Goal: Task Accomplishment & Management: Complete application form

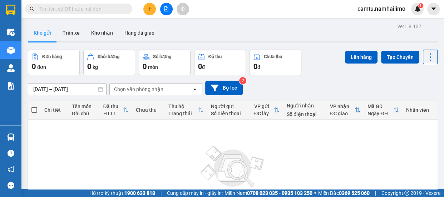
click at [44, 9] on input "text" at bounding box center [81, 9] width 84 height 8
paste input "VPSG0808250042"
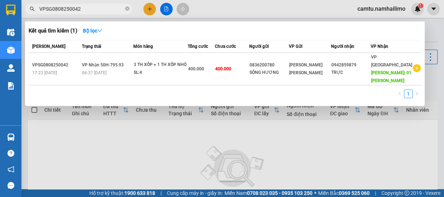
click at [57, 9] on input "VPSG0808250042" at bounding box center [81, 9] width 84 height 8
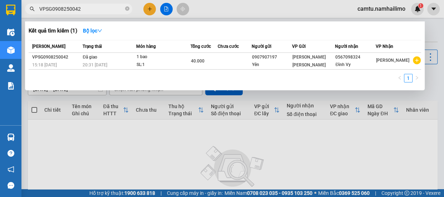
click at [92, 11] on input "VPSG0908250042" at bounding box center [81, 9] width 84 height 8
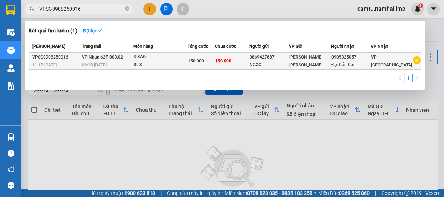
type input "VPSG0908250016"
click at [385, 68] on td "VP [GEOGRAPHIC_DATA]" at bounding box center [395, 61] width 50 height 17
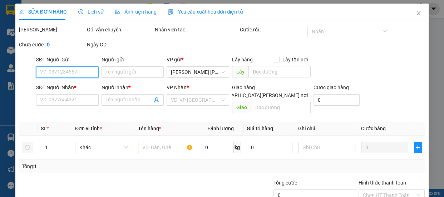
type input "0869427687"
type input "NGỌC"
type input "0905325057"
type input "Đại Cún Con"
type input "150.000"
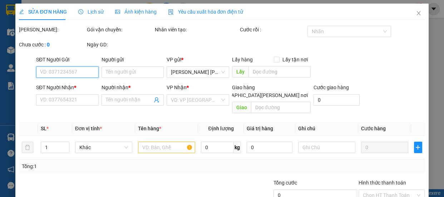
type input "150.000"
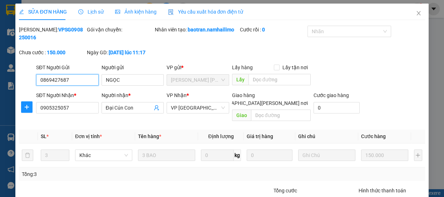
scroll to position [44, 0]
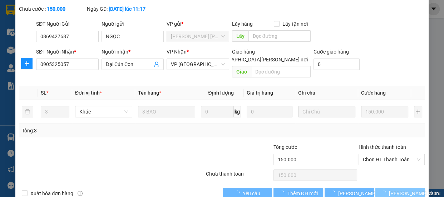
click at [392, 190] on span "[PERSON_NAME] và In" at bounding box center [414, 194] width 50 height 8
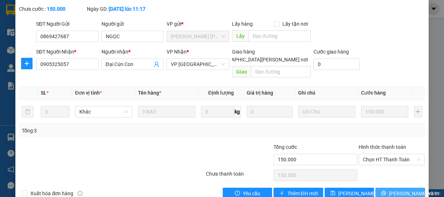
click at [382, 191] on icon "printer" at bounding box center [383, 193] width 5 height 5
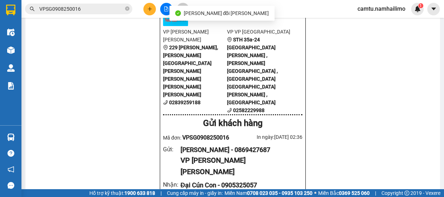
scroll to position [97, 0]
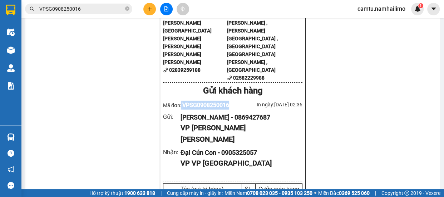
drag, startPoint x: 179, startPoint y: 67, endPoint x: 227, endPoint y: 68, distance: 48.2
click at [227, 101] on div "Mã đơn: VPSG0908250016" at bounding box center [198, 105] width 70 height 9
copy div "VPSG0908250016"
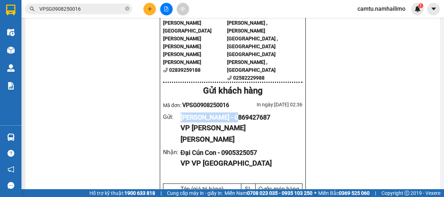
drag, startPoint x: 178, startPoint y: 76, endPoint x: 245, endPoint y: 78, distance: 67.2
click at [245, 113] on div "[PERSON_NAME] - 0869427687" at bounding box center [238, 118] width 116 height 10
copy div "[PERSON_NAME] - 0869427687"
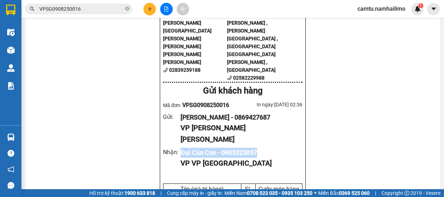
drag, startPoint x: 178, startPoint y: 101, endPoint x: 260, endPoint y: 104, distance: 82.5
click at [260, 148] on div "[PERSON_NAME] : [GEOGRAPHIC_DATA] Con - 0905325057 VP VP [GEOGRAPHIC_DATA]" at bounding box center [232, 158] width 139 height 21
copy div "Đại Cún Con - 0905325057"
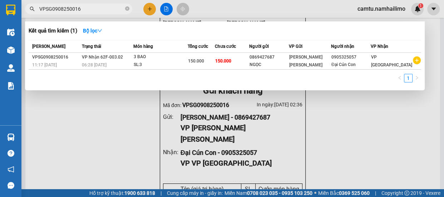
click at [94, 6] on input "VPSG0908250016" at bounding box center [81, 9] width 84 height 8
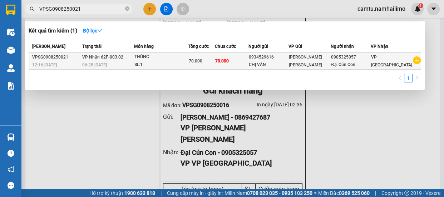
type input "VPSG0908250021"
click at [316, 62] on span "[PERSON_NAME] [PERSON_NAME]" at bounding box center [305, 61] width 33 height 13
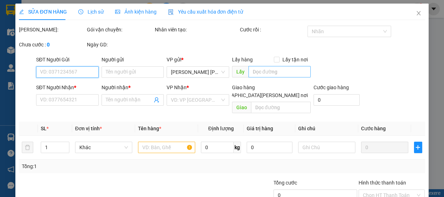
type input "0934529616"
type input "CHỊ VÂN"
type input "0905325057"
type input "Đại Cún Con"
type input "70.000"
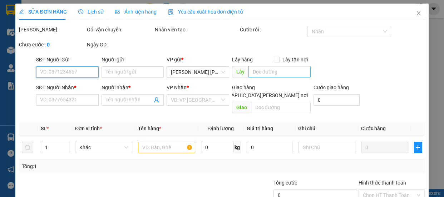
type input "70.000"
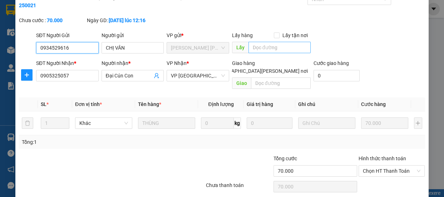
scroll to position [51, 0]
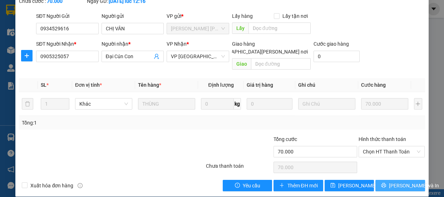
click at [389, 182] on span "[PERSON_NAME] và In" at bounding box center [414, 186] width 50 height 8
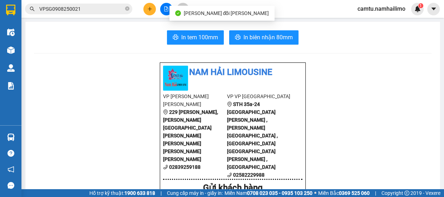
scroll to position [65, 0]
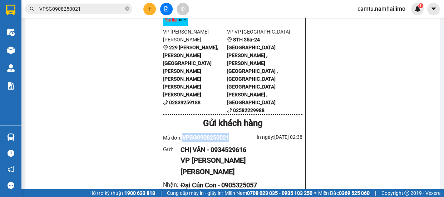
drag, startPoint x: 180, startPoint y: 98, endPoint x: 227, endPoint y: 96, distance: 46.8
click at [229, 133] on div "Mã đơn: VPSG0908250021" at bounding box center [198, 137] width 70 height 9
copy span "VPSG0908250021"
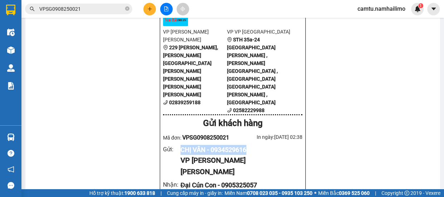
drag, startPoint x: 177, startPoint y: 108, endPoint x: 252, endPoint y: 112, distance: 75.1
click at [252, 145] on div "Gửi : CHỊ VÂN - 0934529616 VP [PERSON_NAME] [PERSON_NAME]" at bounding box center [232, 161] width 139 height 33
copy div "CHỊ VÂN - 0934529616"
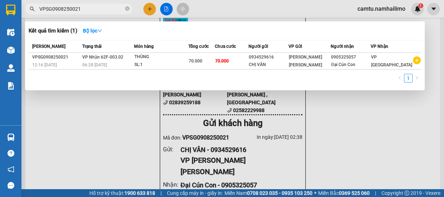
click at [95, 6] on input "VPSG0908250021" at bounding box center [81, 9] width 84 height 8
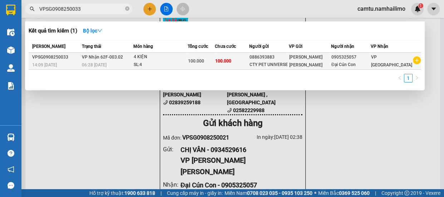
type input "VPSG0908250033"
click at [343, 59] on div "0905325057" at bounding box center [350, 58] width 39 height 8
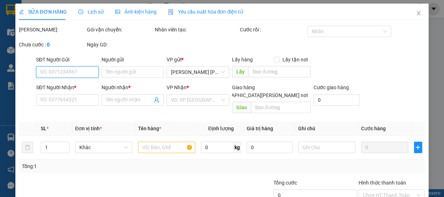
type input "0886393883"
type input "CTY PET UNIVERSE"
type input "0905325057"
type input "Đại Cún Con"
type input "100.000"
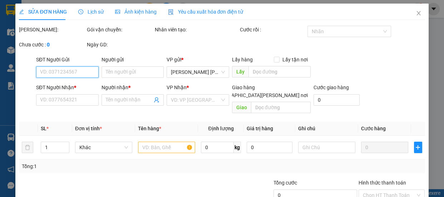
type input "100.000"
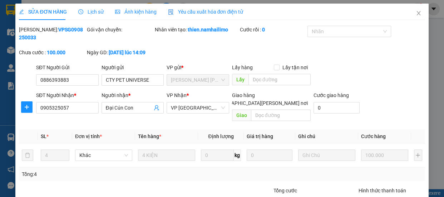
drag, startPoint x: 36, startPoint y: 30, endPoint x: 78, endPoint y: 28, distance: 42.5
click at [78, 28] on div "[PERSON_NAME]: VPSG0908250033" at bounding box center [52, 34] width 66 height 16
copy b "VPSG0908250033"
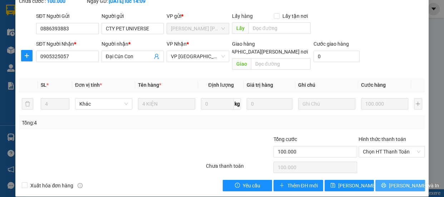
click at [390, 182] on span "[PERSON_NAME] và In" at bounding box center [414, 186] width 50 height 8
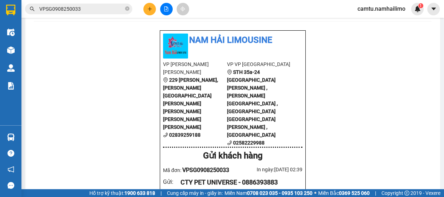
scroll to position [65, 0]
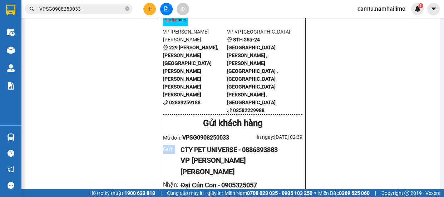
drag, startPoint x: 178, startPoint y: 110, endPoint x: 305, endPoint y: 100, distance: 127.6
click at [199, 145] on div "CTY PET UNIVERSE - 0886393883" at bounding box center [238, 150] width 116 height 10
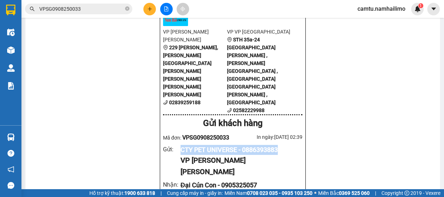
drag, startPoint x: 178, startPoint y: 109, endPoint x: 280, endPoint y: 105, distance: 101.9
click at [280, 145] on div "CTY PET UNIVERSE - 0886393883" at bounding box center [238, 150] width 116 height 10
copy div "CTY PET UNIVERSE - 0886393883"
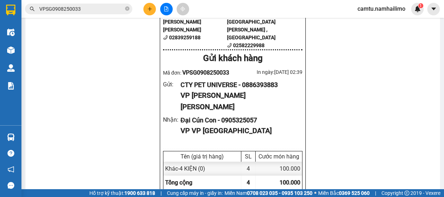
click at [99, 13] on input "VPSG0908250033" at bounding box center [81, 9] width 84 height 8
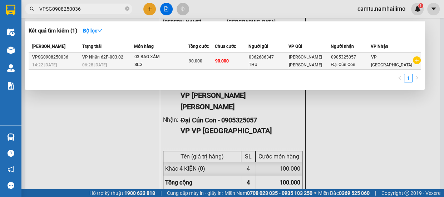
type input "VPSG0908250036"
click at [390, 64] on div "VP [GEOGRAPHIC_DATA]" at bounding box center [391, 61] width 41 height 16
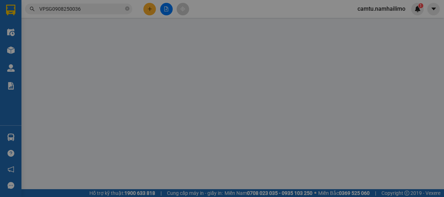
type input "0362686347"
type input "THU"
type input "0905325057"
type input "Đại Cún Con"
type input "90.000"
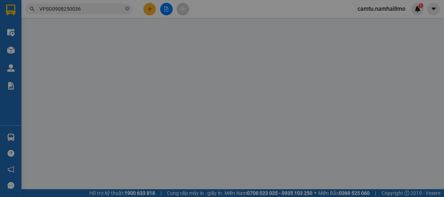
type input "90.000"
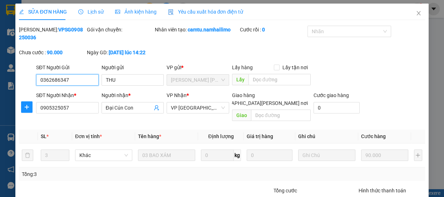
scroll to position [51, 0]
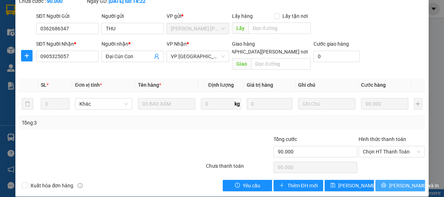
click at [380, 180] on button "[PERSON_NAME] và In" at bounding box center [399, 185] width 49 height 11
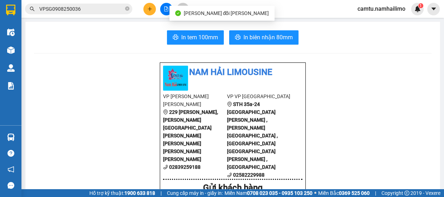
scroll to position [32, 0]
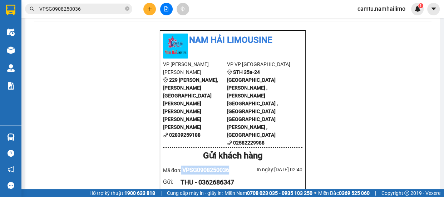
drag, startPoint x: 179, startPoint y: 127, endPoint x: 227, endPoint y: 129, distance: 47.9
click at [227, 166] on div "Mã đơn: VPSG0908250036" at bounding box center [198, 170] width 70 height 9
copy div "VPSG0908250036"
drag, startPoint x: 178, startPoint y: 139, endPoint x: 239, endPoint y: 139, distance: 61.1
click at [239, 178] on div "THU - 0362686347" at bounding box center [238, 183] width 116 height 10
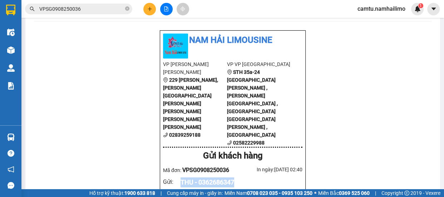
copy div "THU - 0362686347"
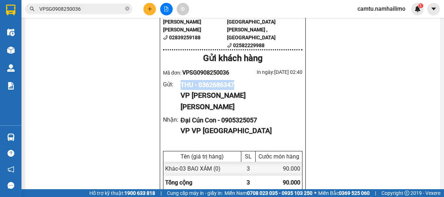
scroll to position [162, 0]
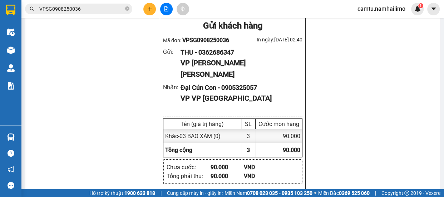
click at [93, 12] on input "VPSG0908250036" at bounding box center [81, 9] width 84 height 8
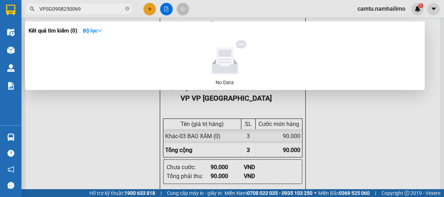
click at [89, 120] on div at bounding box center [222, 98] width 444 height 197
drag, startPoint x: 53, startPoint y: 6, endPoint x: 58, endPoint y: 9, distance: 5.4
click at [58, 9] on input "VPSG0908250069" at bounding box center [81, 9] width 84 height 8
drag, startPoint x: 80, startPoint y: 8, endPoint x: 75, endPoint y: 6, distance: 4.9
click at [75, 6] on input "VPSG1008250069" at bounding box center [81, 9] width 84 height 8
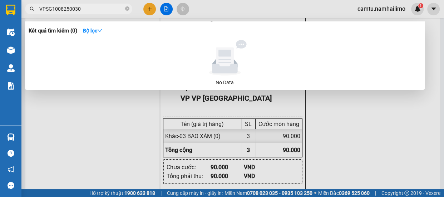
click at [58, 9] on input "VPSG1008250030" at bounding box center [81, 9] width 84 height 8
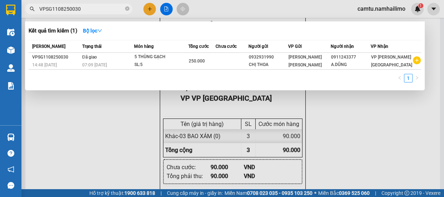
click at [84, 5] on input "VPSG1108250030" at bounding box center [81, 9] width 84 height 8
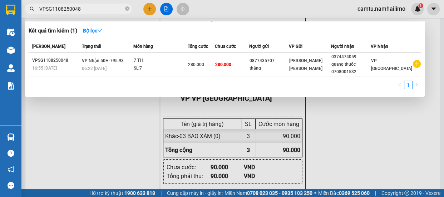
drag, startPoint x: 82, startPoint y: 9, endPoint x: 39, endPoint y: 8, distance: 42.9
click at [39, 8] on input "VPSG1108250048" at bounding box center [81, 9] width 84 height 8
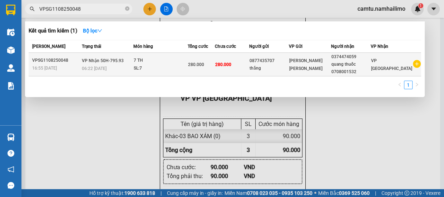
type input "VPSG1108250048"
click at [91, 63] on span "[PERSON_NAME] 50H-795.93" at bounding box center [103, 60] width 42 height 5
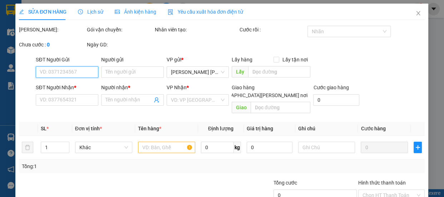
type input "0877435707"
type input "thắng"
type input "0374474059"
type input "quang thuốc 0708001532"
type input "280.000"
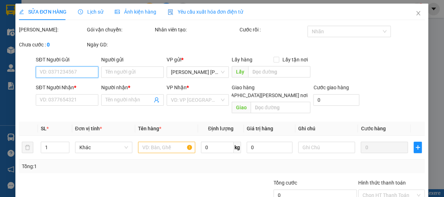
type input "280.000"
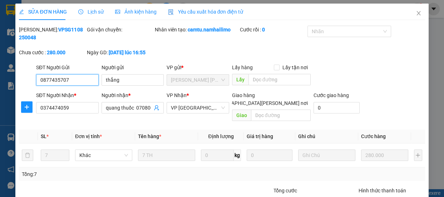
scroll to position [40, 0]
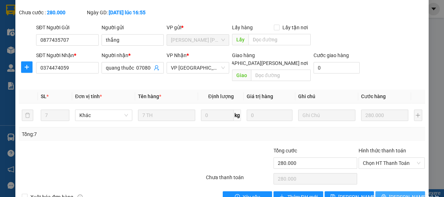
click at [394, 193] on span "[PERSON_NAME] và In" at bounding box center [414, 197] width 50 height 8
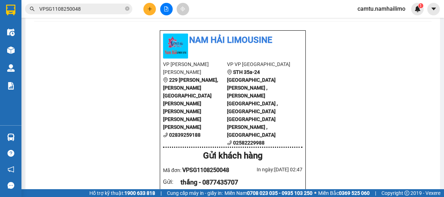
scroll to position [65, 0]
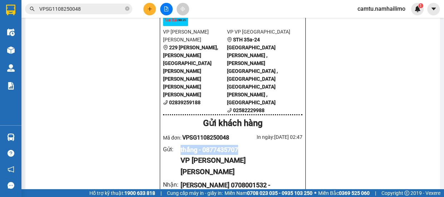
drag, startPoint x: 178, startPoint y: 107, endPoint x: 250, endPoint y: 111, distance: 72.3
click at [250, 145] on div "thắng - 0877435707" at bounding box center [238, 150] width 116 height 10
copy div "thắng - 0877435707"
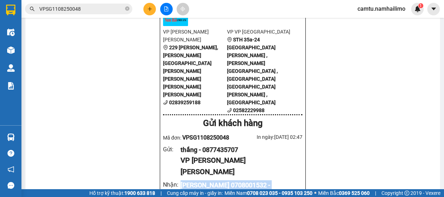
drag, startPoint x: 177, startPoint y: 133, endPoint x: 215, endPoint y: 142, distance: 39.0
click at [215, 180] on div "[PERSON_NAME] : [PERSON_NAME] 0708001532 - 0374474059 VP VP [GEOGRAPHIC_DATA]" at bounding box center [232, 195] width 139 height 31
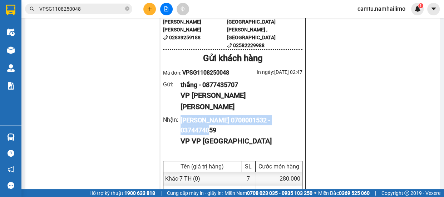
scroll to position [162, 0]
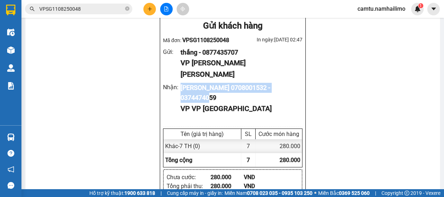
click at [100, 7] on input "VPSG1108250048" at bounding box center [81, 9] width 84 height 8
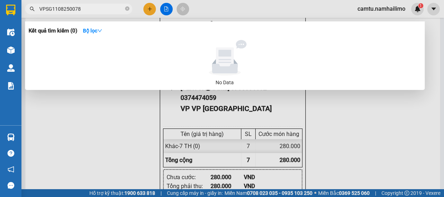
click at [112, 161] on div at bounding box center [222, 98] width 444 height 197
click at [57, 10] on input "VPSG1108250078" at bounding box center [81, 9] width 84 height 8
click at [88, 2] on div at bounding box center [222, 98] width 444 height 197
click at [88, 6] on input "VPSG1208250078" at bounding box center [81, 9] width 84 height 8
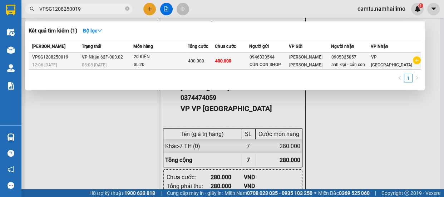
type input "VPSG1208250019"
click at [317, 61] on span "[PERSON_NAME] [PERSON_NAME]" at bounding box center [305, 61] width 33 height 13
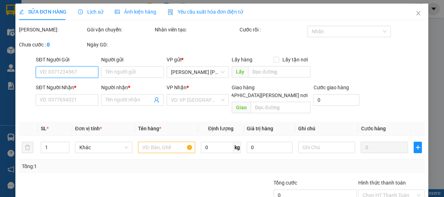
type input "0946333544"
type input "CÚN CON SHOP"
type input "0905325057"
type input "anh Đại - cún con"
type input "400.000"
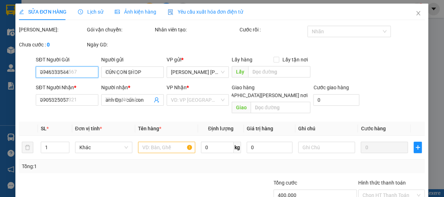
type input "400.000"
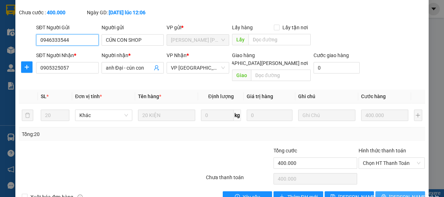
scroll to position [51, 0]
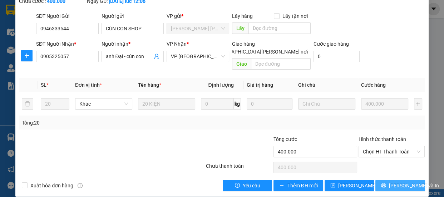
click at [399, 182] on span "[PERSON_NAME] và In" at bounding box center [414, 186] width 50 height 8
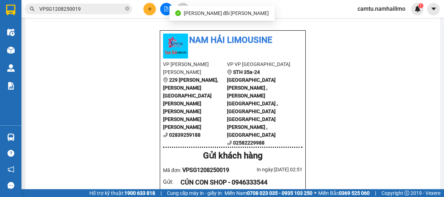
scroll to position [65, 0]
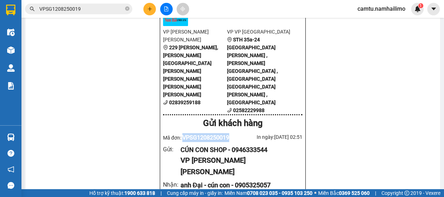
drag, startPoint x: 179, startPoint y: 98, endPoint x: 226, endPoint y: 98, distance: 47.1
click at [226, 133] on div "Mã đơn: VPSG1208250019" at bounding box center [198, 137] width 70 height 9
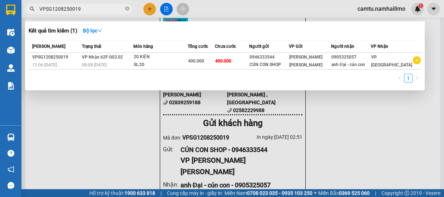
click at [98, 10] on input "VPSG1208250019" at bounding box center [81, 9] width 84 height 8
click at [87, 100] on div at bounding box center [222, 98] width 444 height 197
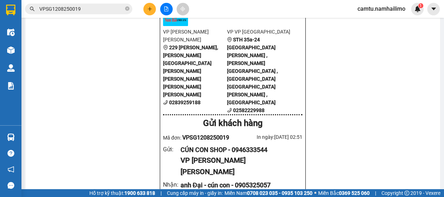
scroll to position [97, 0]
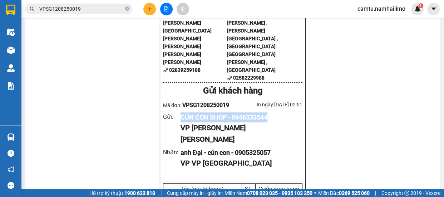
drag, startPoint x: 175, startPoint y: 75, endPoint x: 271, endPoint y: 82, distance: 95.6
click at [271, 113] on div "Gửi : CÚN CON SHOP - 0946333544 VP [PERSON_NAME] [PERSON_NAME]" at bounding box center [232, 129] width 139 height 33
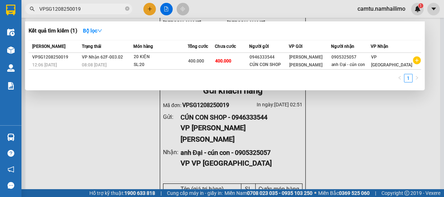
click at [90, 11] on input "VPSG1208250019" at bounding box center [81, 9] width 84 height 8
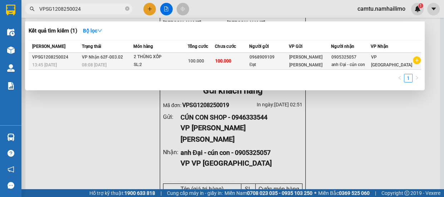
type input "VPSG1208250024"
click at [370, 64] on div "anh Đại - cún con" at bounding box center [350, 65] width 39 height 8
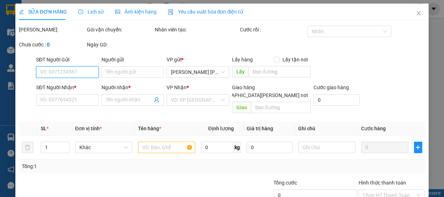
type input "0968909109"
type input "Đạt"
type input "0905325057"
type input "anh Đại - cún con"
type input "100.000"
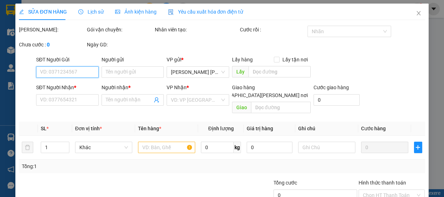
type input "100.000"
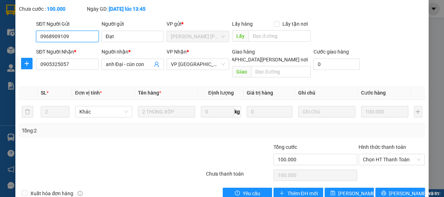
scroll to position [51, 0]
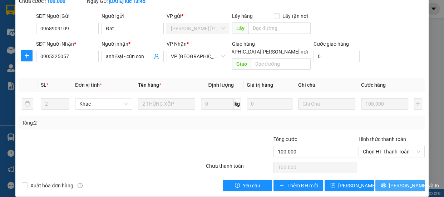
click at [390, 182] on span "[PERSON_NAME] và In" at bounding box center [414, 186] width 50 height 8
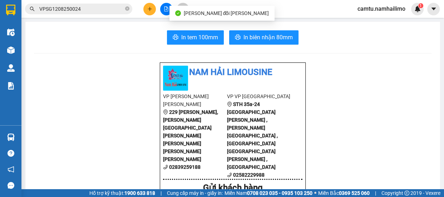
scroll to position [65, 0]
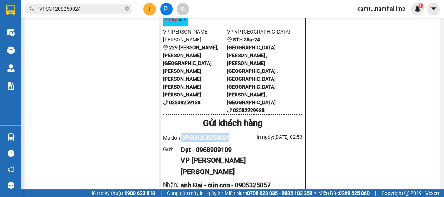
drag, startPoint x: 179, startPoint y: 96, endPoint x: 227, endPoint y: 98, distance: 48.2
click at [228, 133] on div "Mã đơn: VPSG1208250024" at bounding box center [198, 137] width 70 height 9
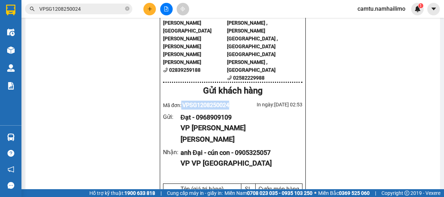
scroll to position [130, 0]
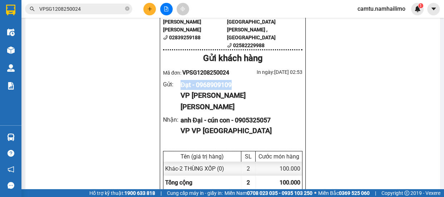
drag, startPoint x: 178, startPoint y: 43, endPoint x: 235, endPoint y: 44, distance: 57.5
click at [235, 80] on div "Đạt - 0968909109" at bounding box center [238, 85] width 116 height 10
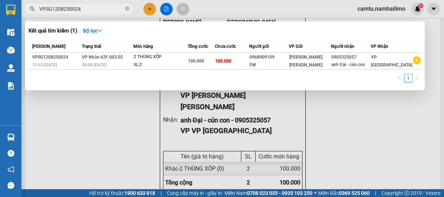
click at [88, 5] on input "VPSG1208250024" at bounding box center [81, 9] width 84 height 8
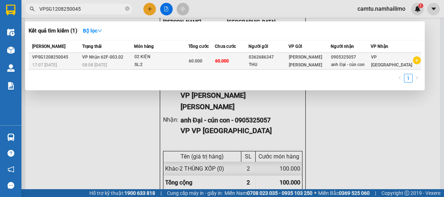
type input "VPSG1208250045"
click at [360, 64] on div "anh Đại - cún con" at bounding box center [350, 65] width 39 height 8
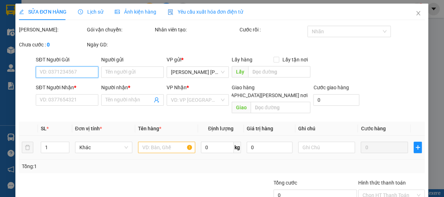
type input "0362686347"
type input "THU"
type input "0905325057"
type input "anh Đại - cún con"
type input "60.000"
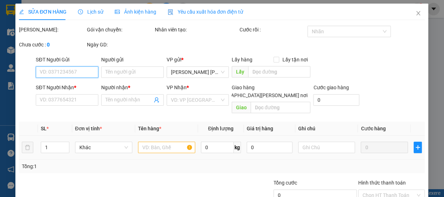
type input "60.000"
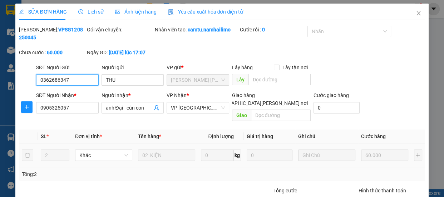
scroll to position [51, 0]
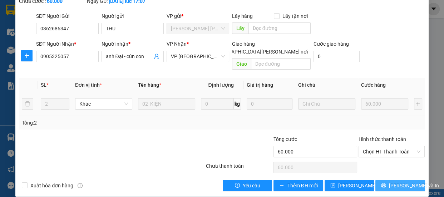
click at [403, 182] on span "[PERSON_NAME] và In" at bounding box center [414, 186] width 50 height 8
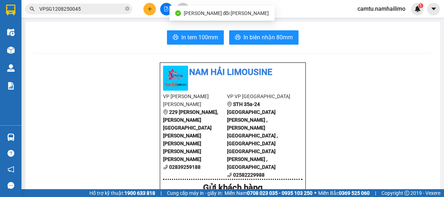
scroll to position [65, 0]
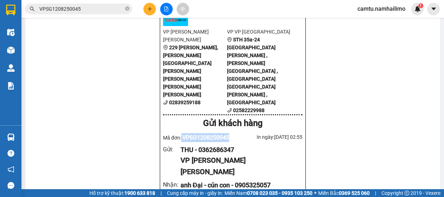
drag, startPoint x: 179, startPoint y: 97, endPoint x: 228, endPoint y: 97, distance: 48.9
click at [228, 133] on div "Mã đơn: VPSG1208250045" at bounding box center [198, 137] width 70 height 9
drag, startPoint x: 178, startPoint y: 109, endPoint x: 244, endPoint y: 105, distance: 66.9
click at [244, 145] on div "THU - 0362686347" at bounding box center [238, 150] width 116 height 10
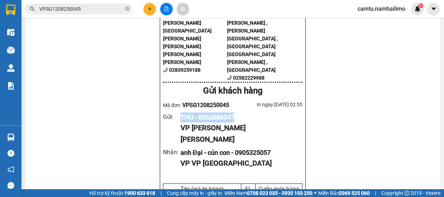
scroll to position [130, 0]
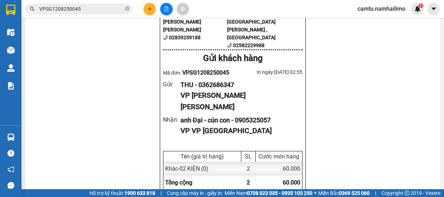
click at [89, 8] on input "VPSG1208250045" at bounding box center [81, 9] width 84 height 8
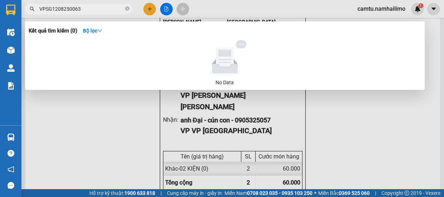
click at [57, 10] on input "VPSG1208250063" at bounding box center [81, 9] width 84 height 8
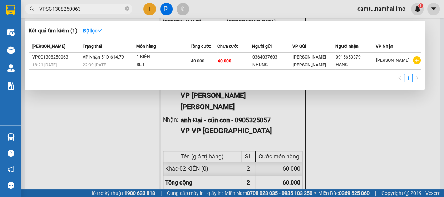
click at [87, 7] on input "VPSG1308250063" at bounding box center [81, 9] width 84 height 8
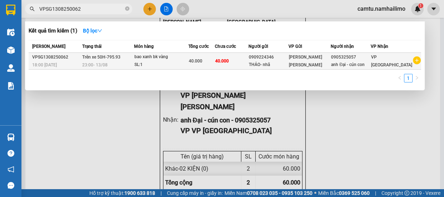
type input "VPSG1308250062"
click at [318, 61] on span "[PERSON_NAME] [PERSON_NAME]" at bounding box center [305, 61] width 33 height 13
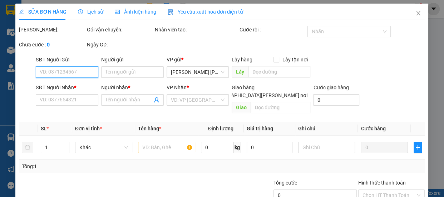
type input "0909224346"
type input "THẢO- nhã"
type input "0905325057"
type input "anh Đại - cún con"
type input "40.000"
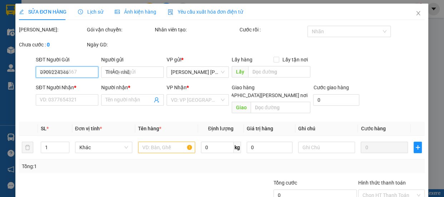
type input "40.000"
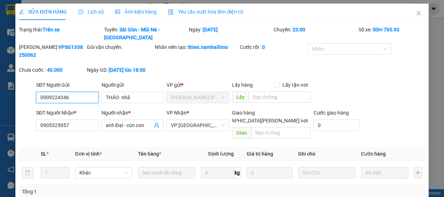
scroll to position [69, 0]
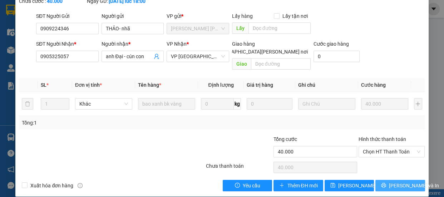
click at [383, 183] on icon "printer" at bounding box center [383, 185] width 5 height 5
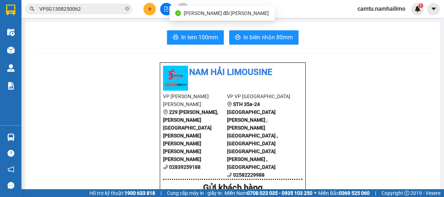
scroll to position [65, 0]
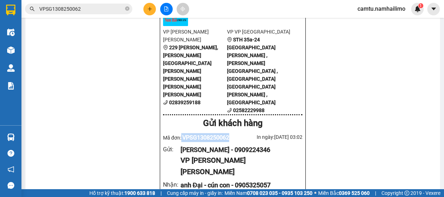
drag, startPoint x: 179, startPoint y: 98, endPoint x: 228, endPoint y: 98, distance: 49.3
click at [228, 133] on div "Mã đơn: VPSG1308250062" at bounding box center [198, 137] width 70 height 9
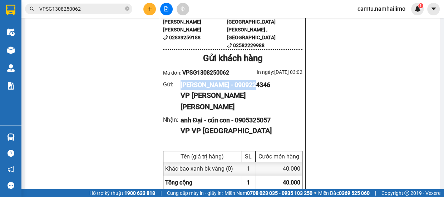
drag, startPoint x: 179, startPoint y: 43, endPoint x: 257, endPoint y: 38, distance: 78.7
click at [257, 38] on div "Nam Hải Limousine VP [PERSON_NAME] [PERSON_NAME] [STREET_ADDRESS][PERSON_NAME][…" at bounding box center [233, 155] width 146 height 444
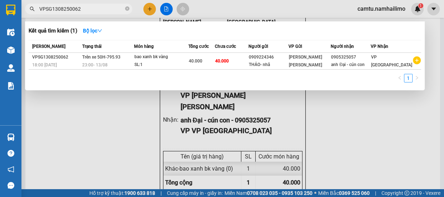
click at [99, 6] on input "VPSG1308250062" at bounding box center [81, 9] width 84 height 8
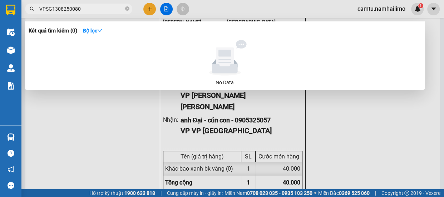
type input "VPSG1308250080"
